Goal: Task Accomplishment & Management: Manage account settings

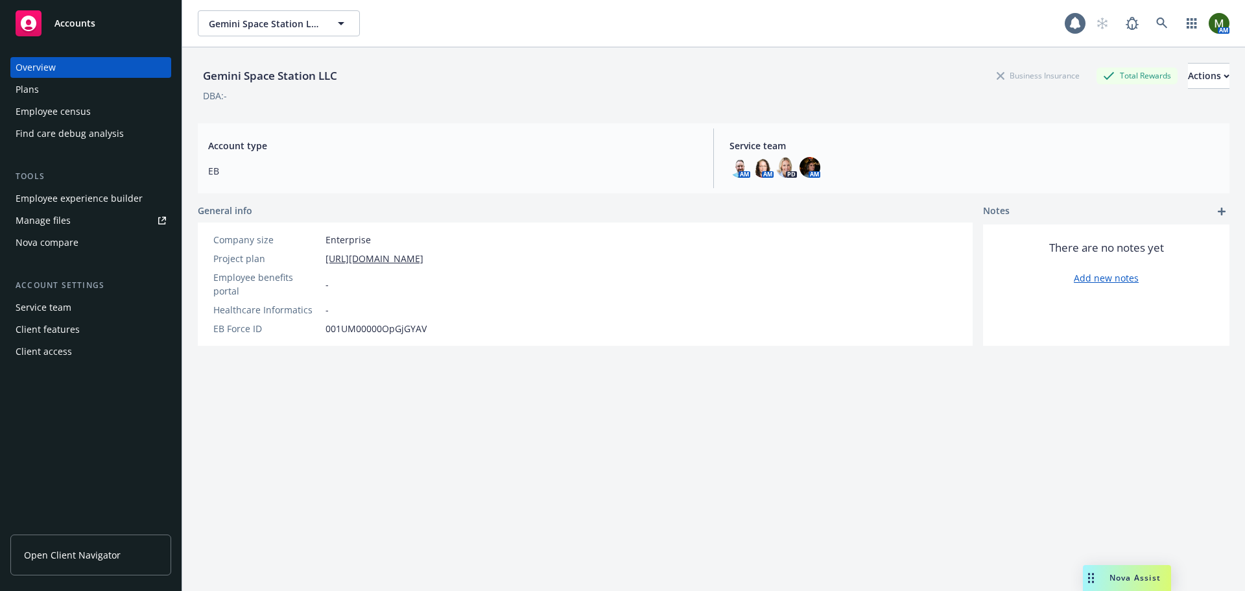
click at [415, 76] on div "Gemini Space Station LLC Business Insurance Total Rewards Actions" at bounding box center [713, 76] width 1031 height 26
click at [1156, 29] on icon at bounding box center [1162, 24] width 12 height 12
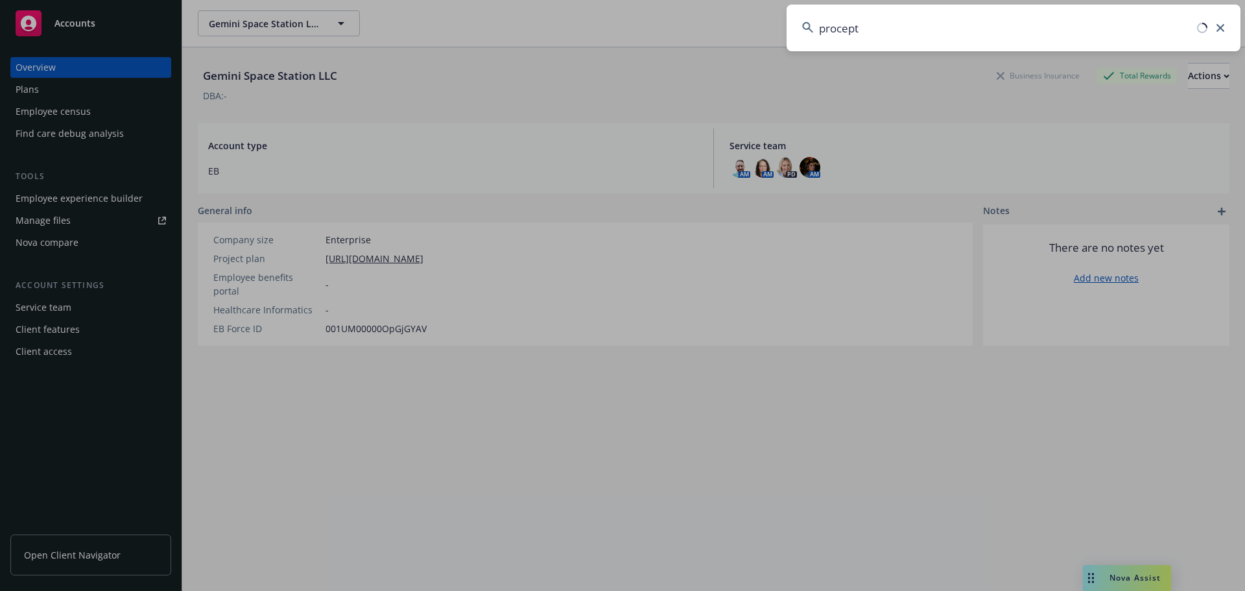
click at [848, 32] on input "procept" at bounding box center [1013, 28] width 454 height 47
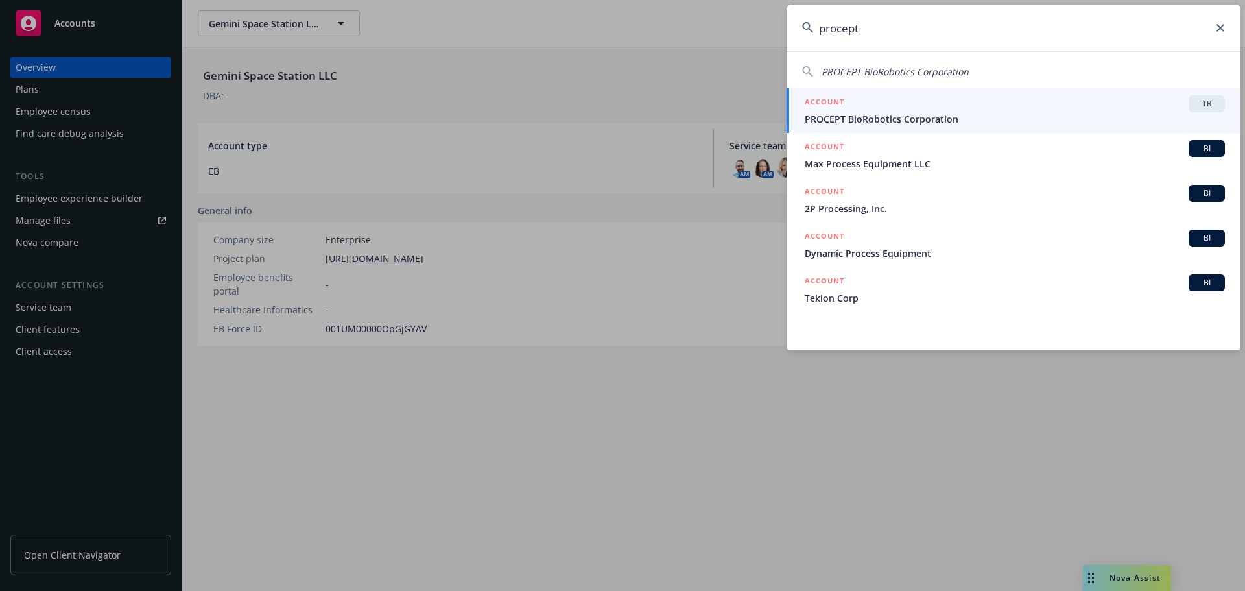
drag, startPoint x: 1064, startPoint y: 36, endPoint x: 794, endPoint y: 34, distance: 269.7
click at [794, 34] on input "procept" at bounding box center [1013, 28] width 454 height 47
paste input "PROCEPT BioRobotics Corporation"
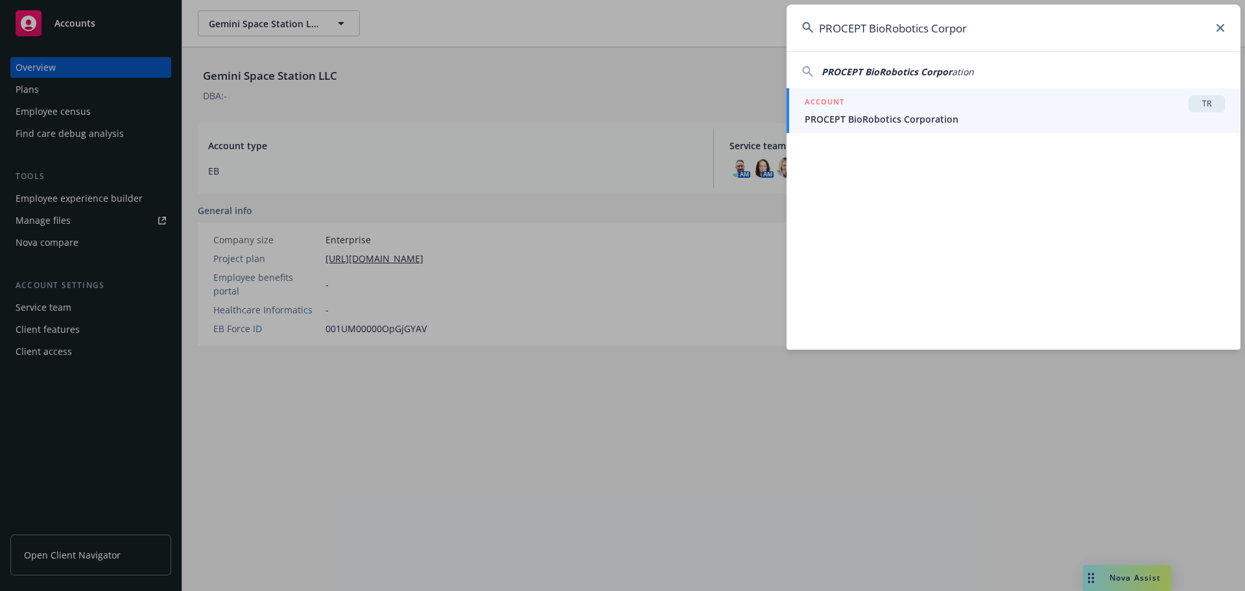
type input "PROCEPT BioRobotics Corpor"
click at [924, 108] on div "ACCOUNT TR" at bounding box center [1014, 103] width 420 height 17
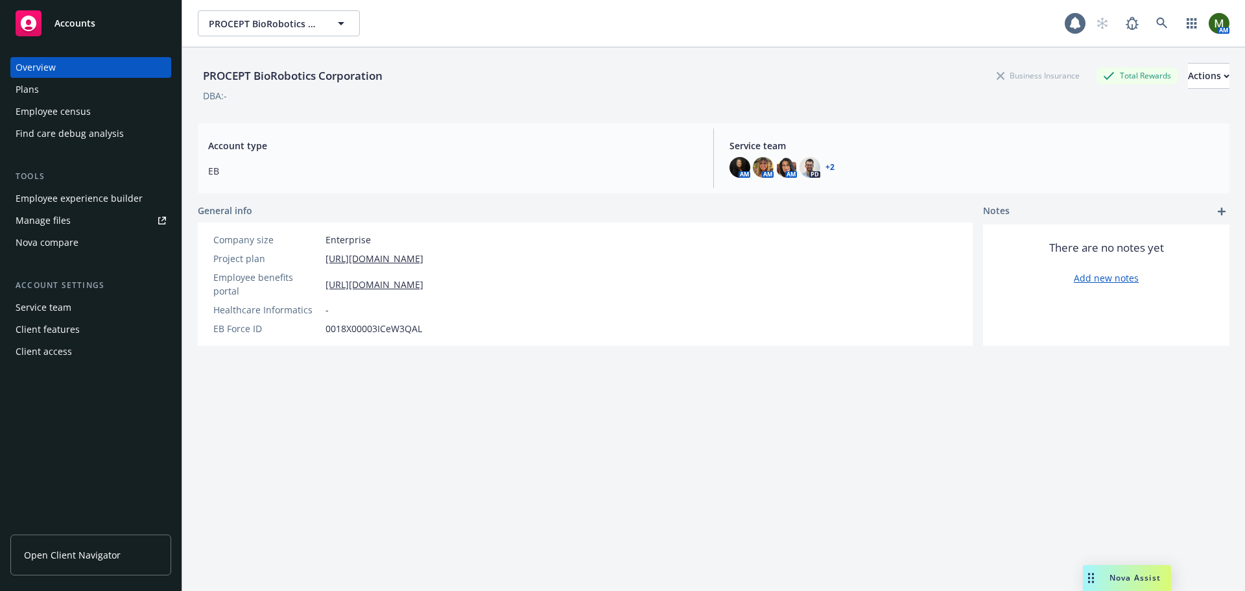
click at [95, 202] on div "Employee experience builder" at bounding box center [79, 198] width 127 height 21
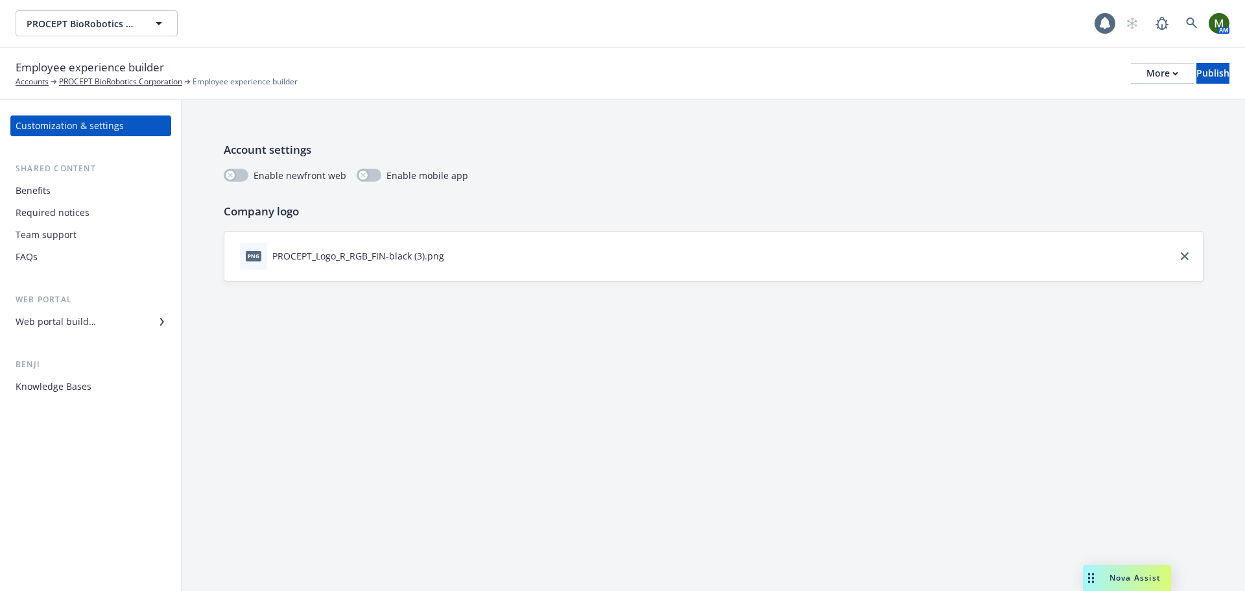
click at [99, 191] on div "Benefits" at bounding box center [91, 190] width 150 height 21
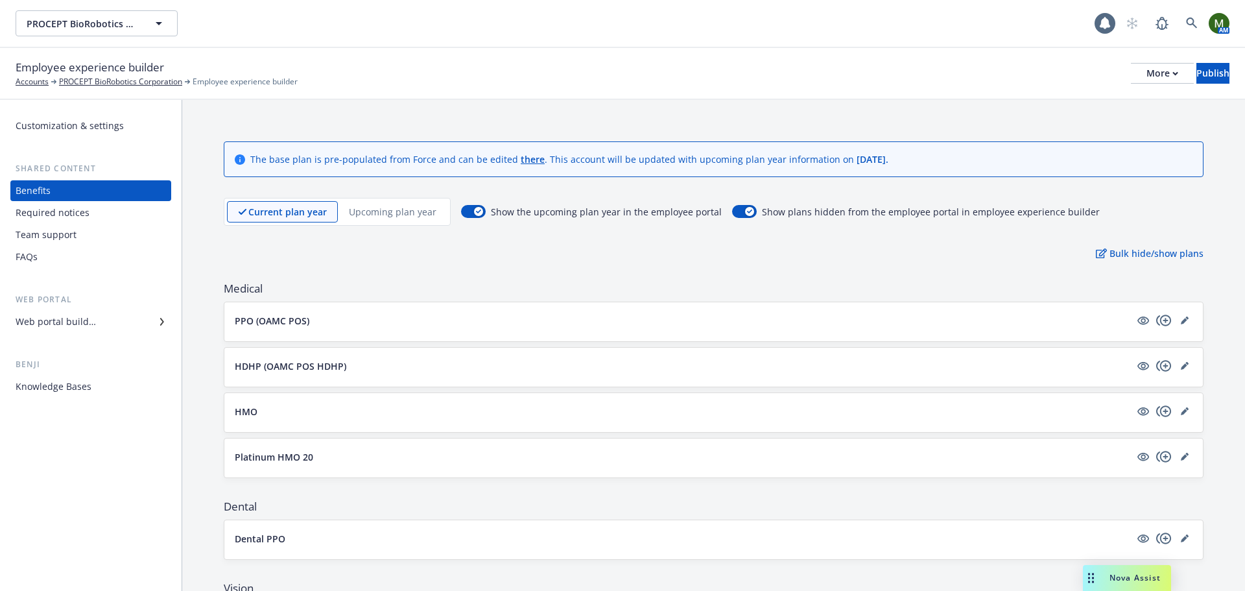
click at [355, 207] on p "Upcoming plan year" at bounding box center [393, 212] width 88 height 14
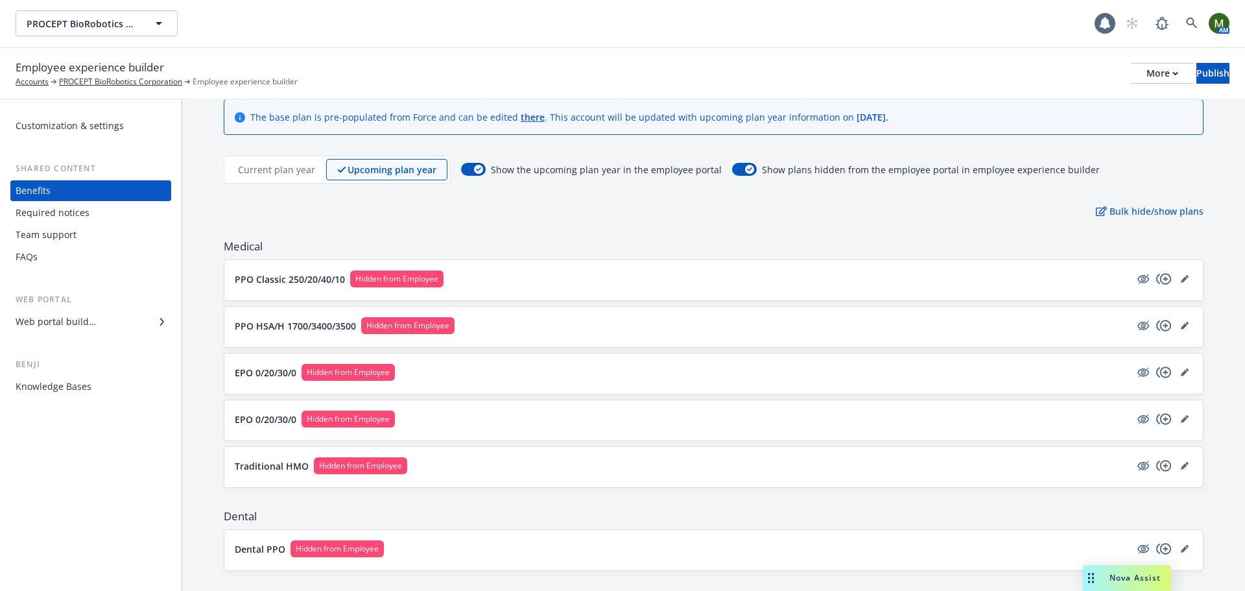
scroll to position [65, 0]
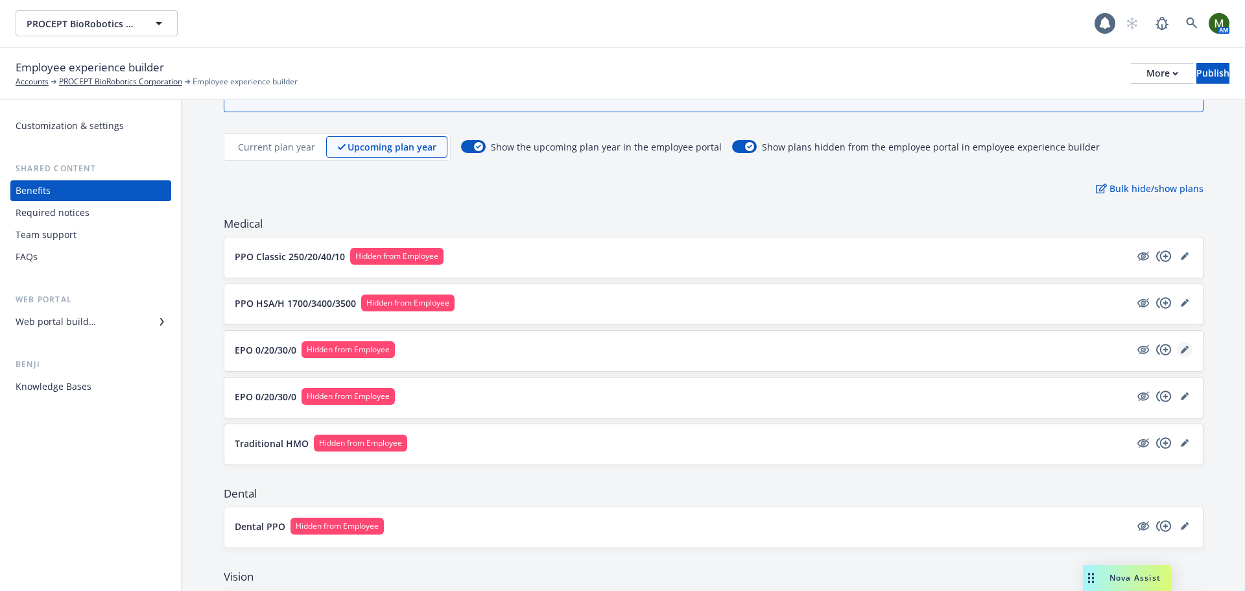
click at [1180, 351] on icon "editPencil" at bounding box center [1184, 349] width 8 height 8
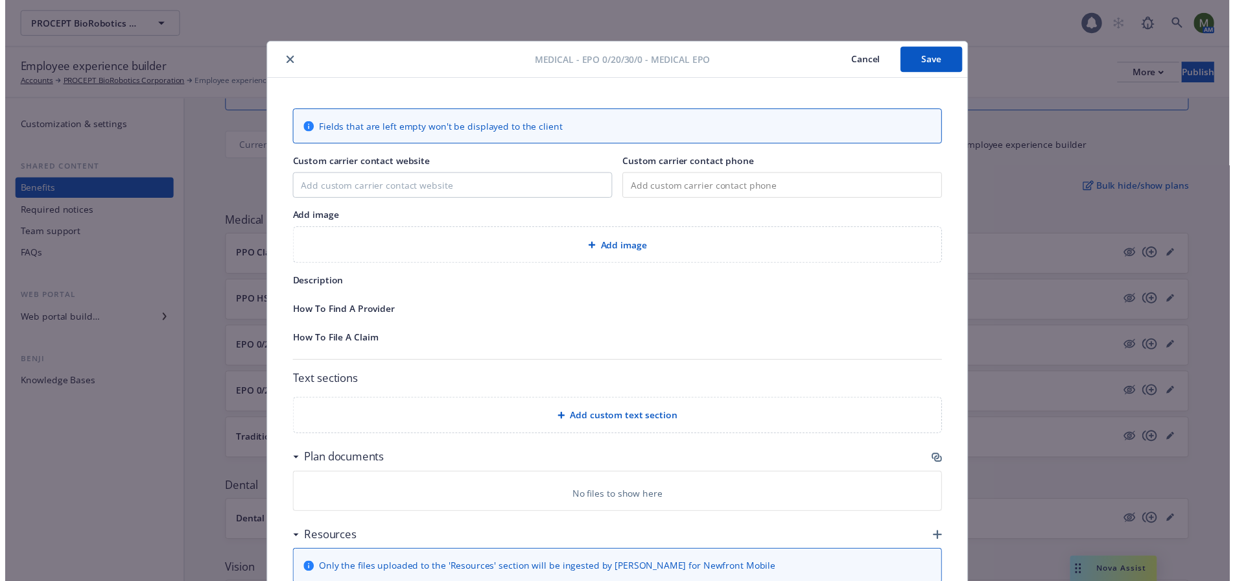
scroll to position [39, 0]
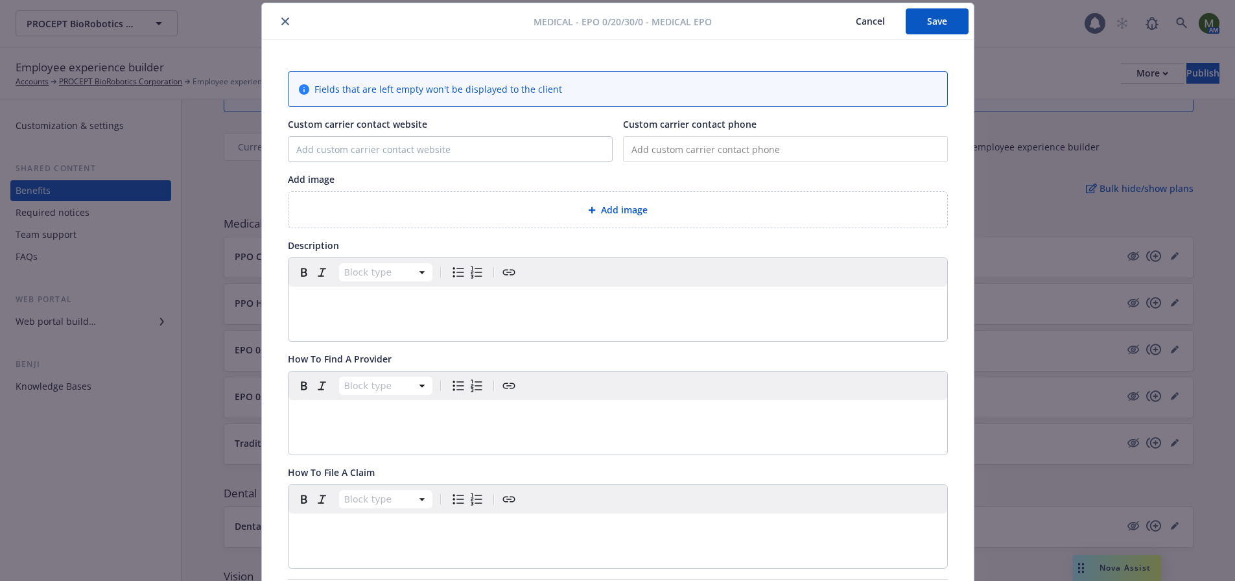
click at [281, 20] on icon "close" at bounding box center [285, 22] width 8 height 8
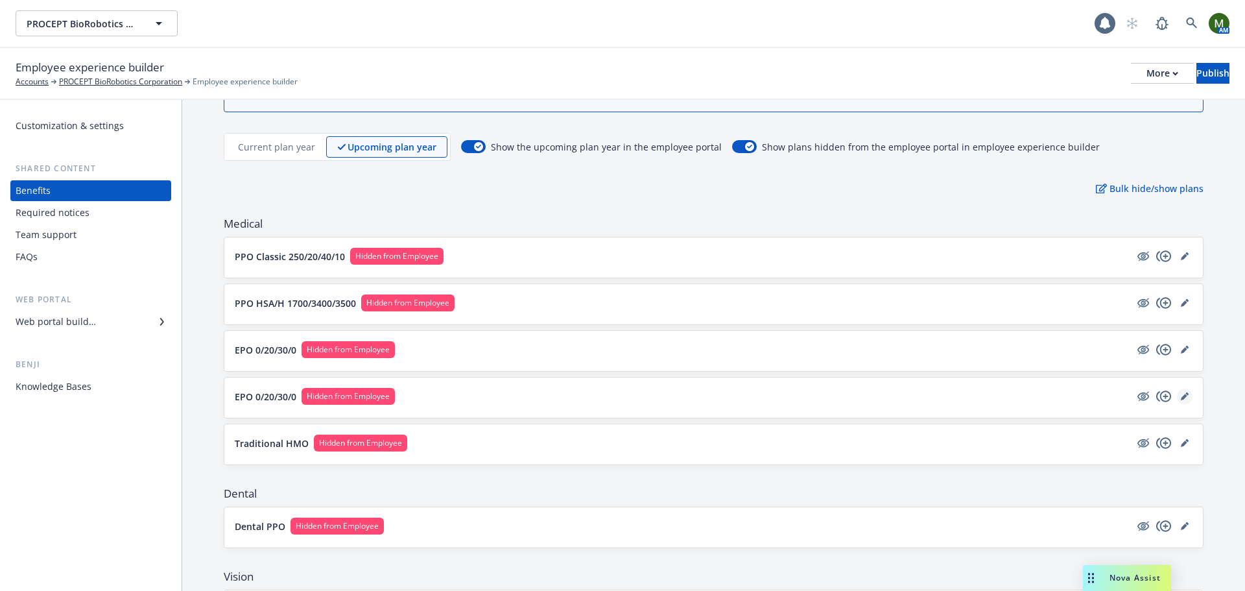
click at [1180, 395] on icon "editPencil" at bounding box center [1183, 396] width 6 height 6
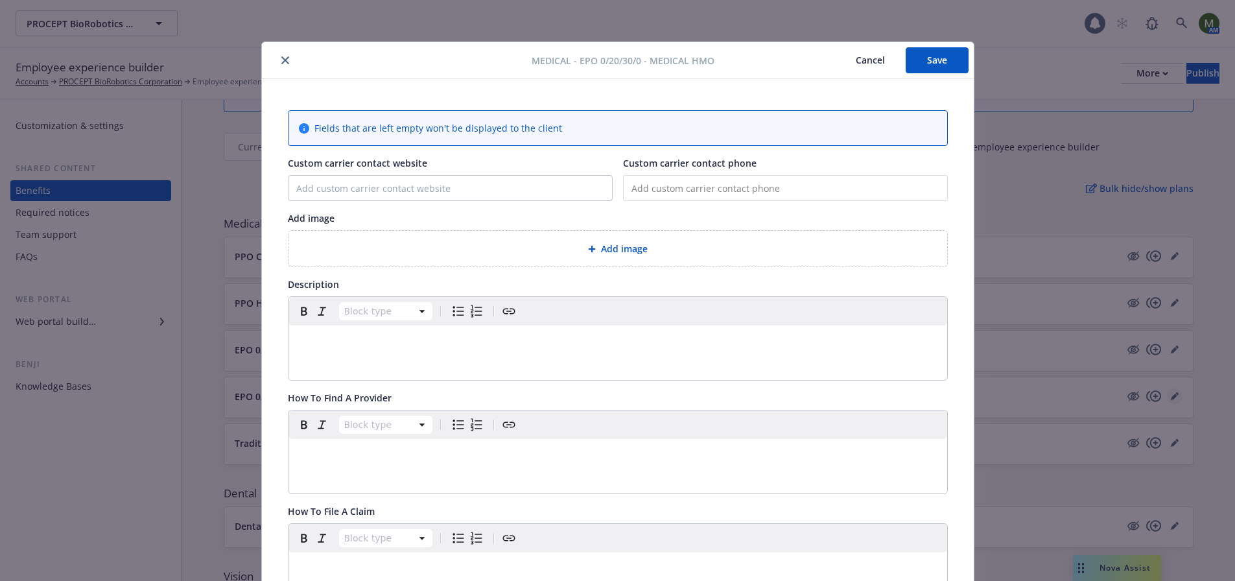
scroll to position [39, 0]
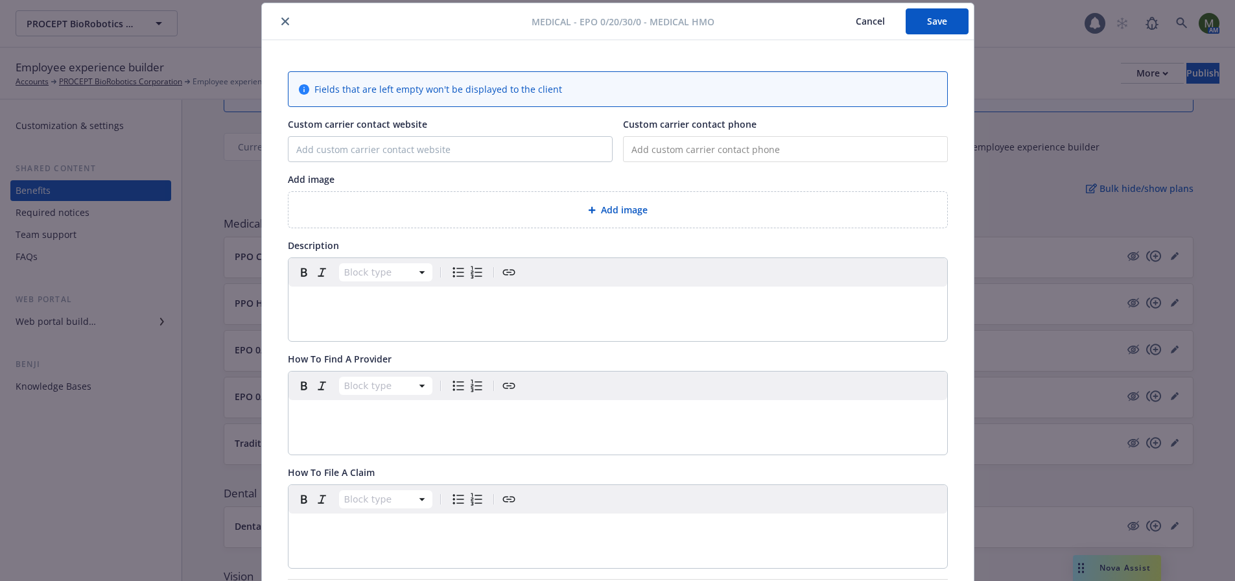
click at [281, 23] on icon "close" at bounding box center [285, 22] width 8 height 8
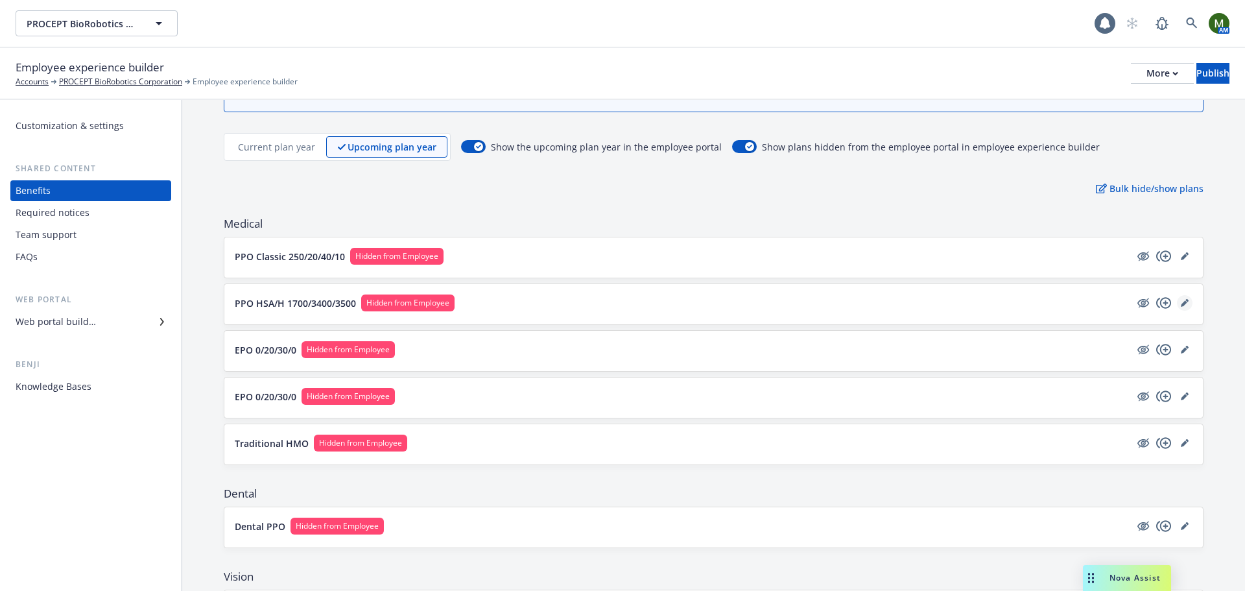
click at [1176, 307] on link "editPencil" at bounding box center [1184, 303] width 16 height 16
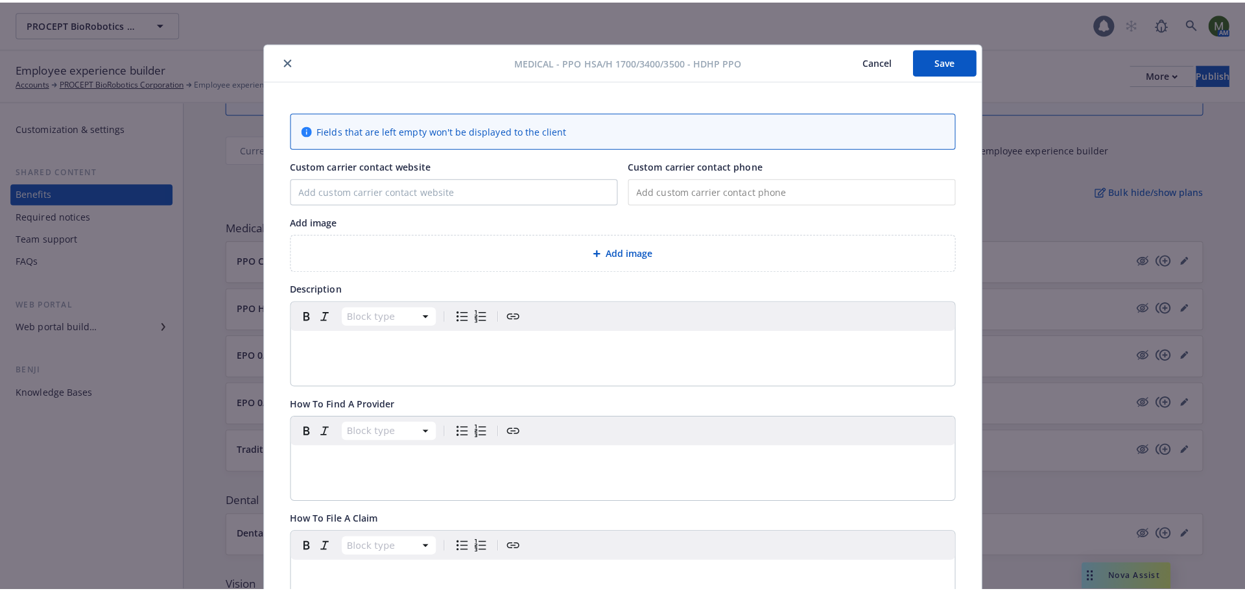
scroll to position [39, 0]
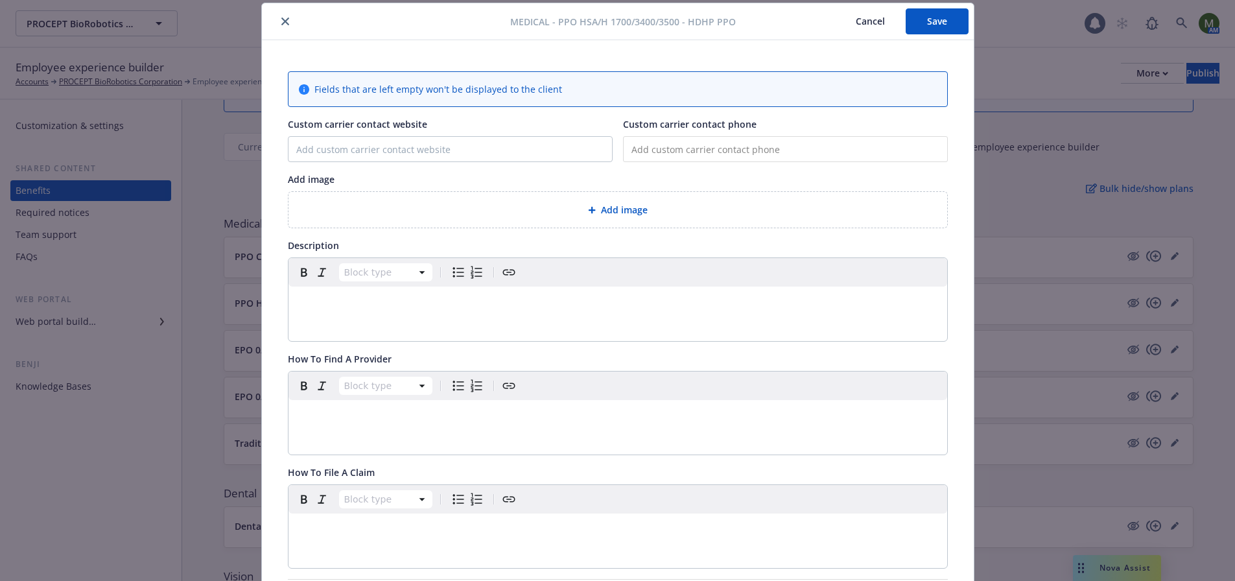
click at [285, 25] on button "close" at bounding box center [285, 22] width 16 height 16
